Goal: Transaction & Acquisition: Book appointment/travel/reservation

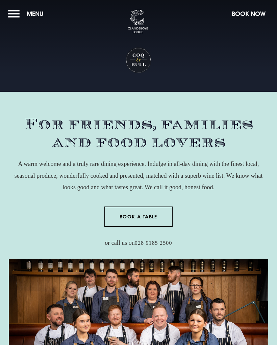
click at [139, 214] on link "Book a Table" at bounding box center [139, 216] width 69 height 20
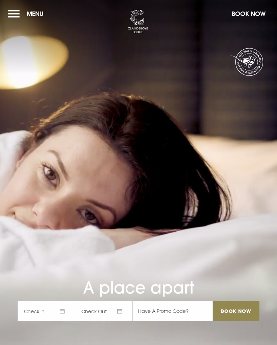
click at [17, 11] on button "Menu" at bounding box center [27, 13] width 39 height 15
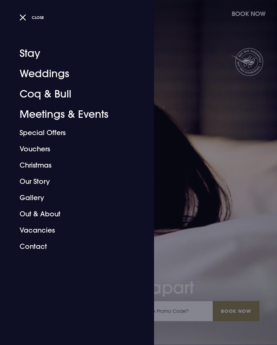
click at [65, 93] on link "Coq & Bull" at bounding box center [73, 94] width 107 height 20
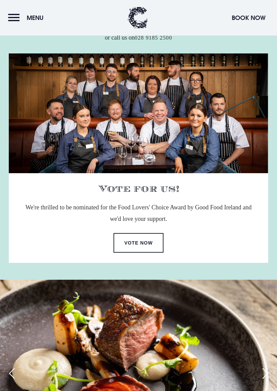
scroll to position [202, 0]
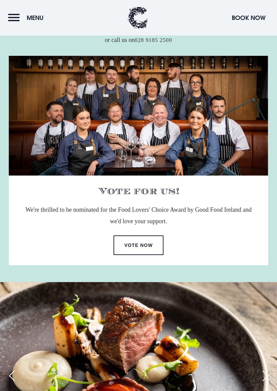
click at [142, 243] on link "Vote Now" at bounding box center [139, 245] width 50 height 20
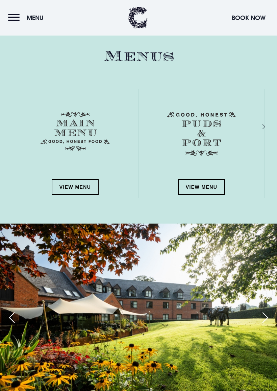
scroll to position [1029, 0]
click at [81, 187] on link "View Menu" at bounding box center [75, 187] width 47 height 16
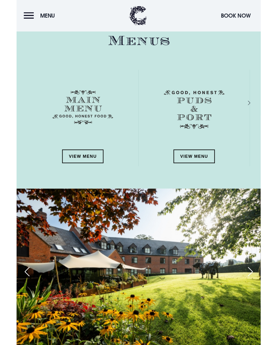
scroll to position [1058, 0]
